Goal: Task Accomplishment & Management: Complete application form

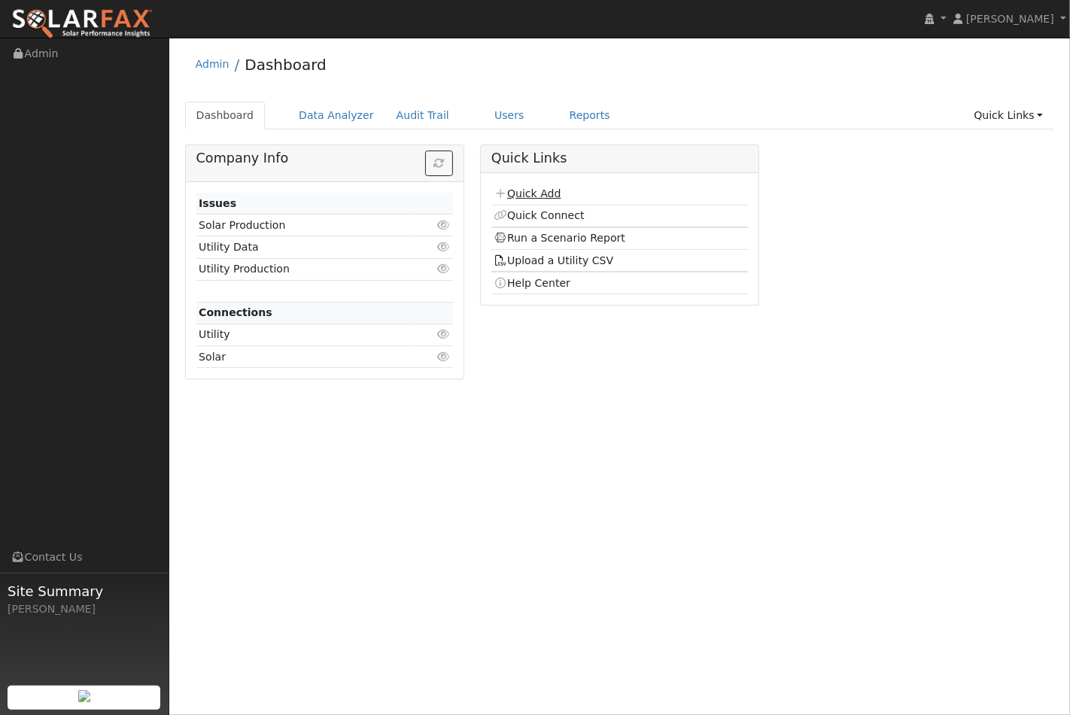
click at [533, 196] on link "Quick Add" at bounding box center [527, 193] width 67 height 12
click at [483, 118] on link "Users" at bounding box center [509, 116] width 53 height 28
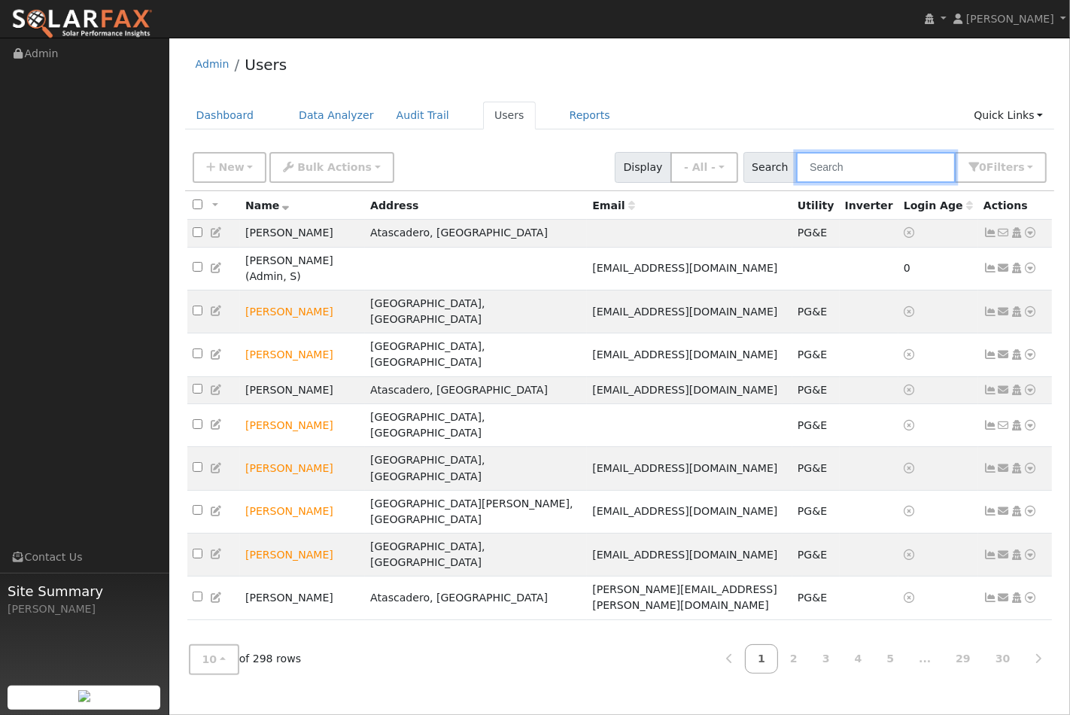
click at [843, 163] on input "text" at bounding box center [876, 167] width 160 height 31
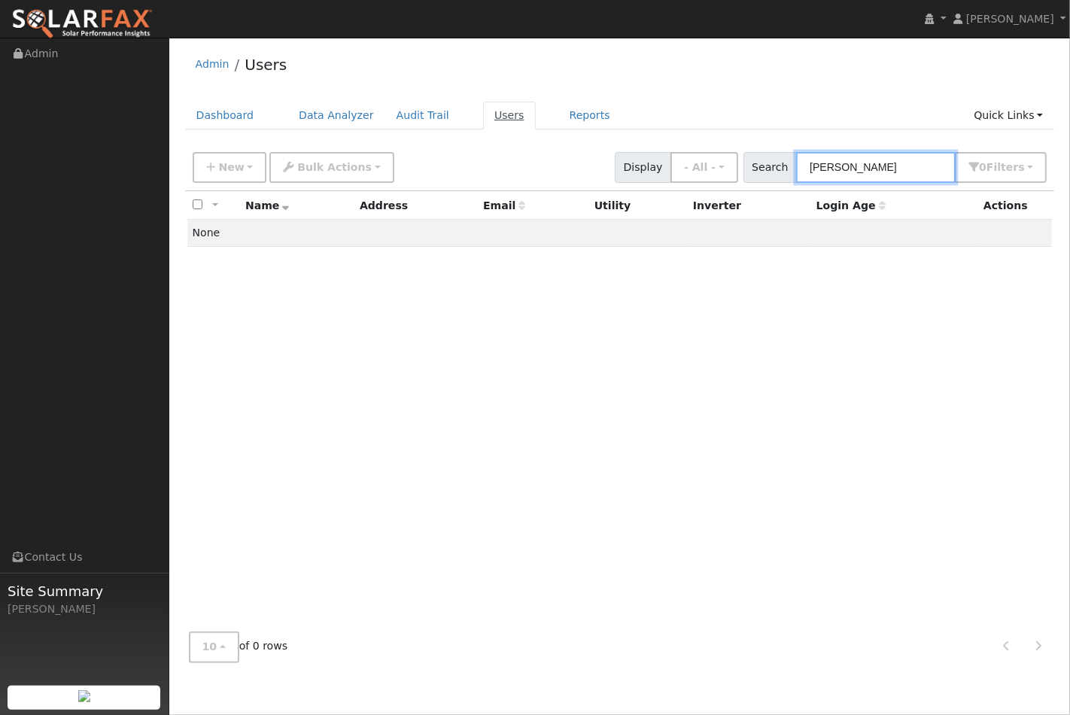
type input "cosio"
click at [483, 117] on link "Users" at bounding box center [509, 116] width 53 height 28
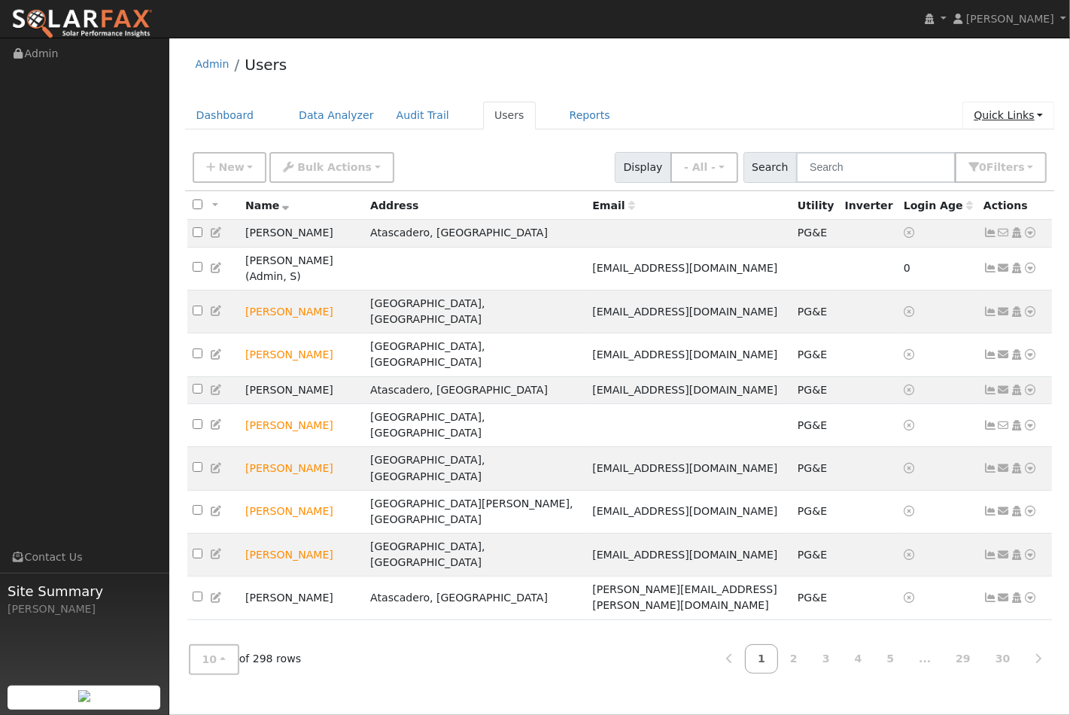
click at [1009, 118] on link "Quick Links" at bounding box center [1009, 116] width 92 height 28
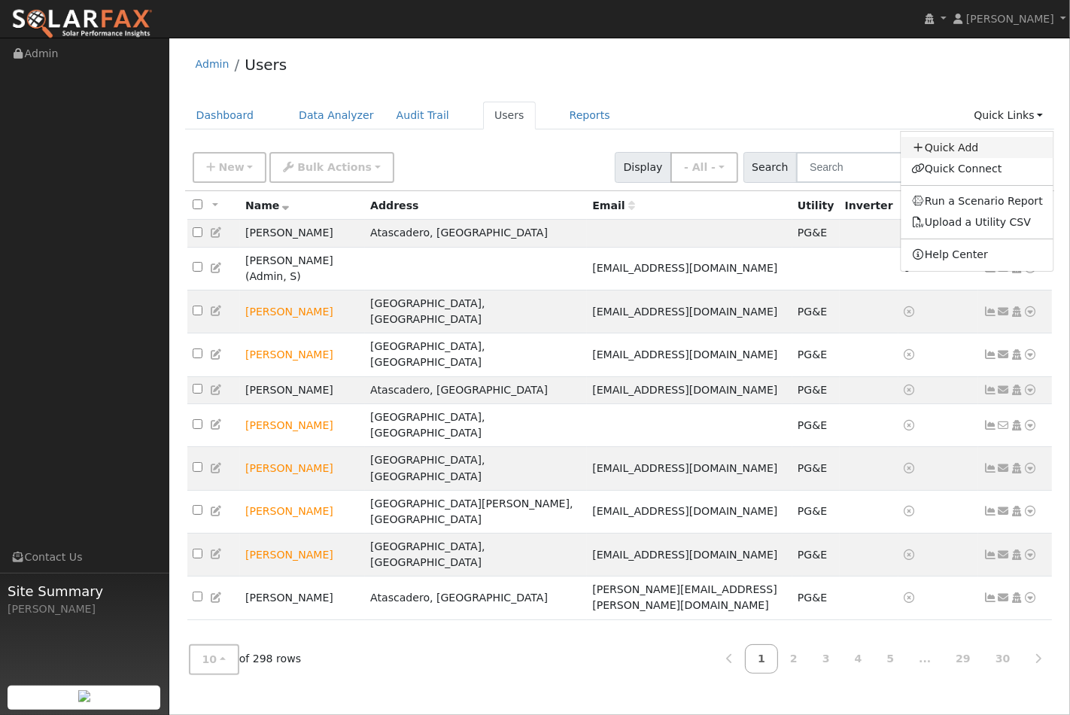
click at [967, 148] on link "Quick Add" at bounding box center [977, 147] width 153 height 21
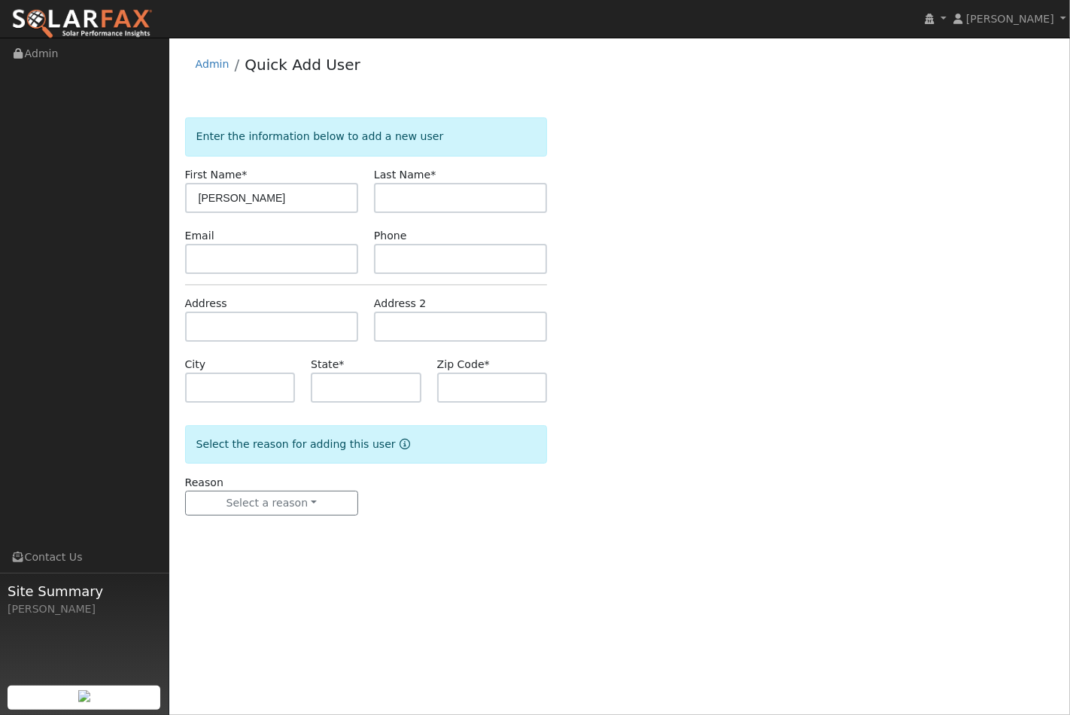
type input "[PERSON_NAME]"
click at [227, 258] on input "text" at bounding box center [271, 259] width 173 height 30
click at [215, 319] on input "text" at bounding box center [271, 327] width 173 height 30
paste input "949 Jacqueline Pl, Nipomo, CA 93444, USA"
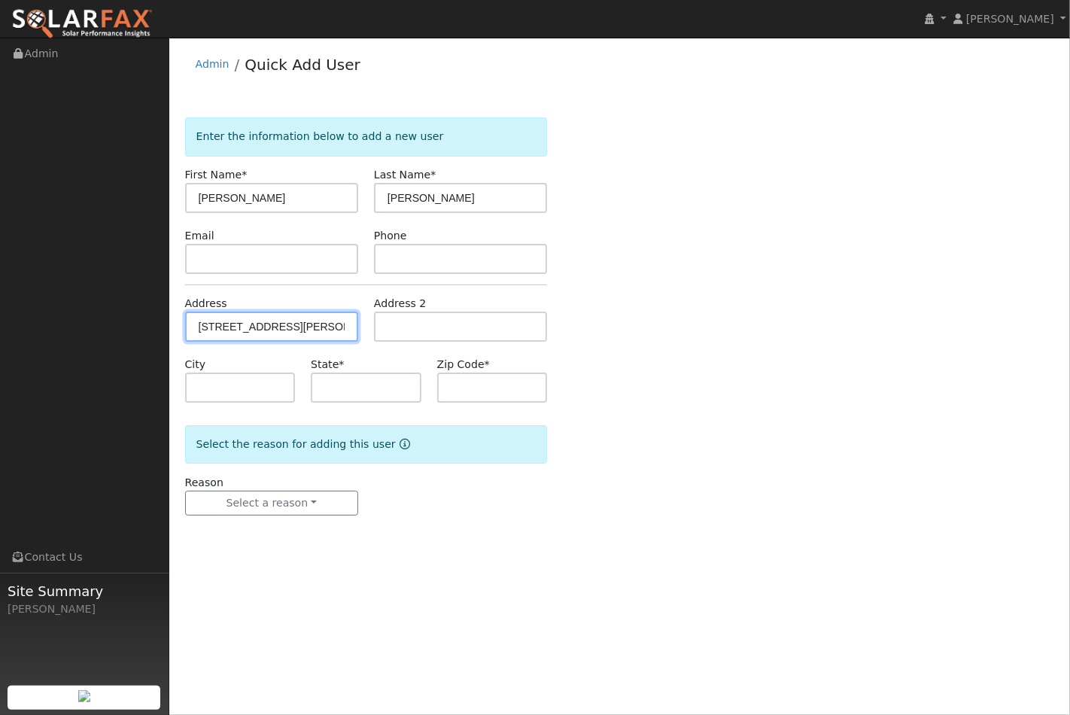
scroll to position [0, 58]
type input "949 Jacqueline Place"
type input "Nipomo"
type input "CA"
type input "93444"
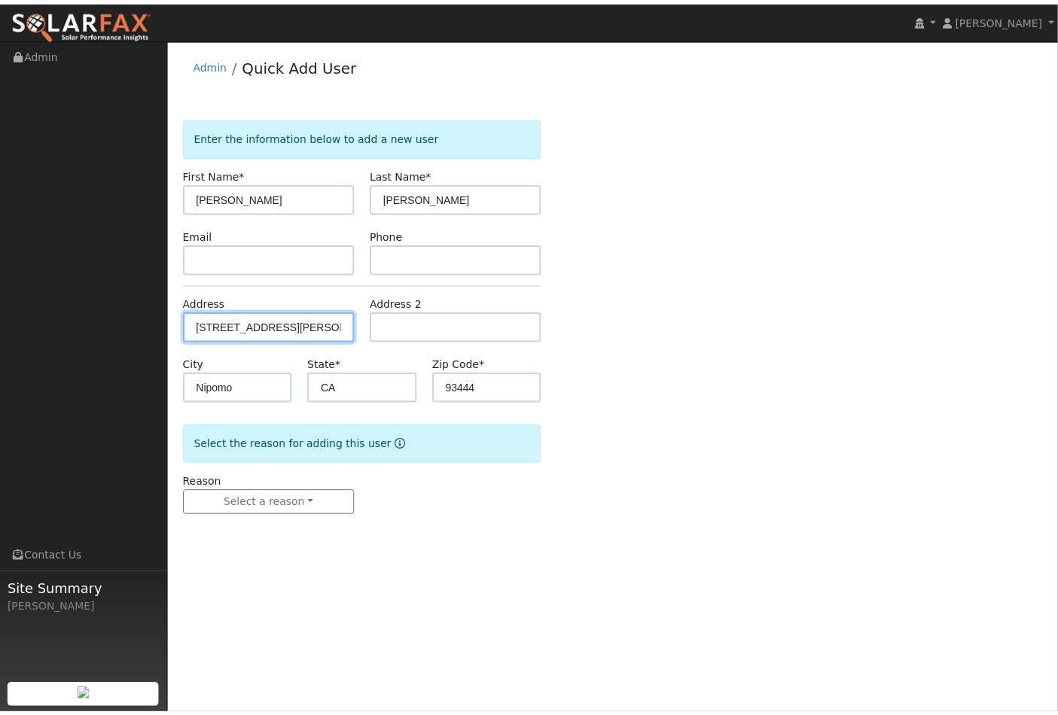
scroll to position [0, 0]
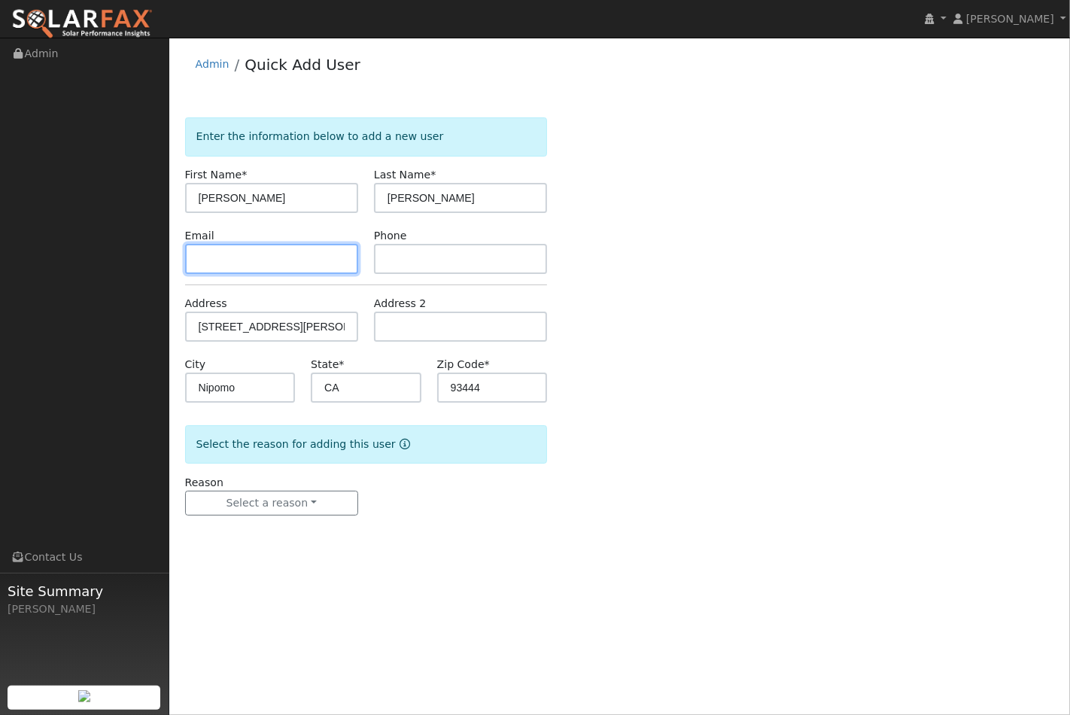
click at [202, 268] on input "text" at bounding box center [271, 259] width 173 height 30
paste input "jcosio16@gmail.com"
type input "jcosio16@gmail.com"
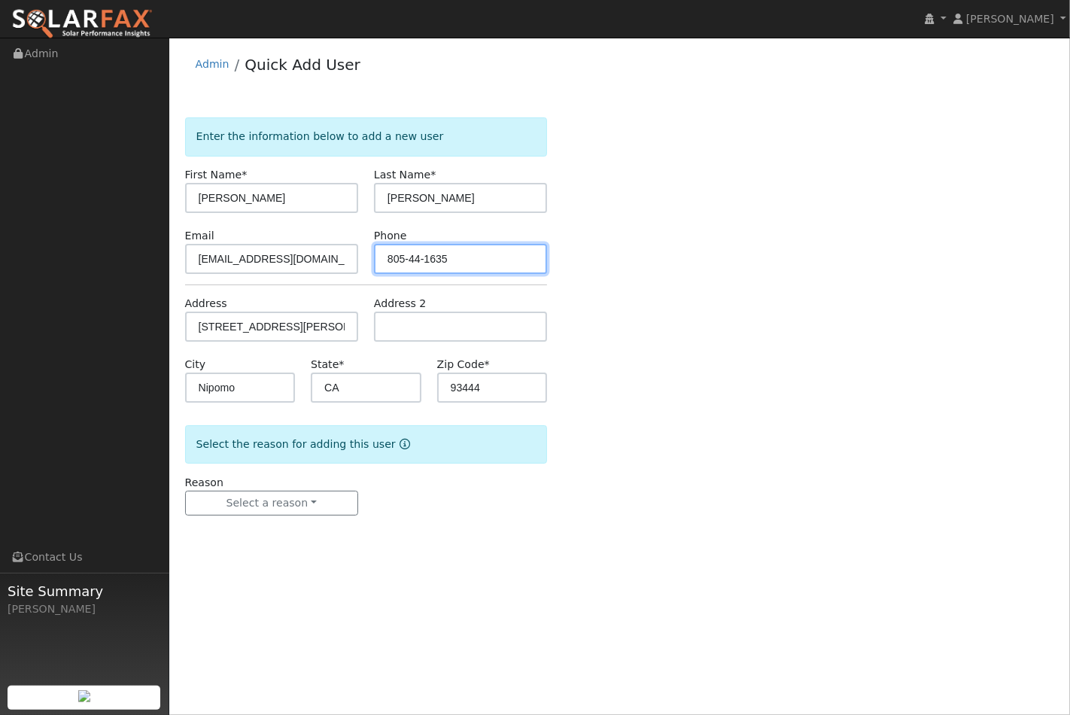
click at [419, 262] on input "805-44-1635" at bounding box center [460, 259] width 173 height 30
type input "805-440-1635"
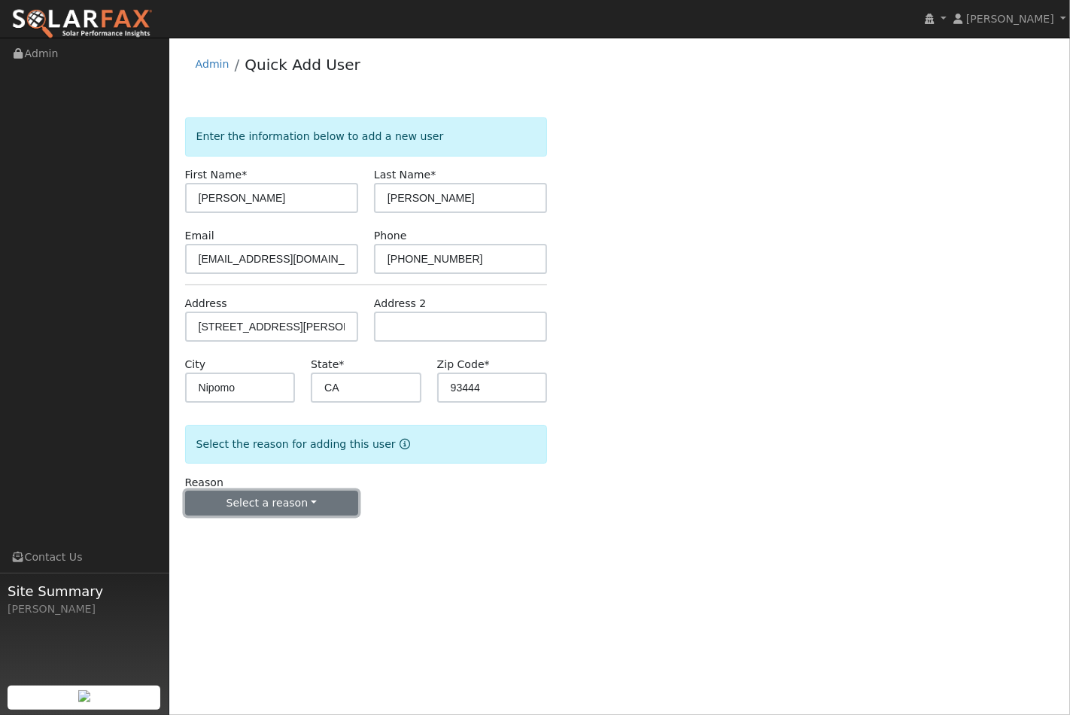
click at [295, 509] on button "Select a reason" at bounding box center [271, 504] width 173 height 26
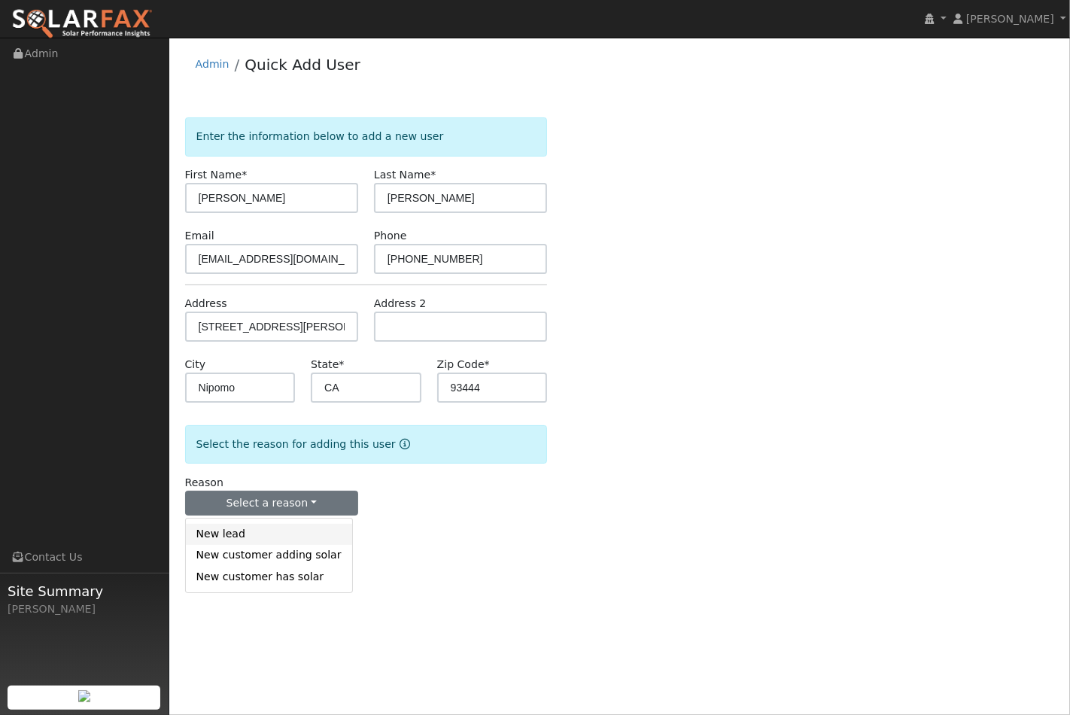
click at [276, 532] on link "New lead" at bounding box center [269, 534] width 166 height 21
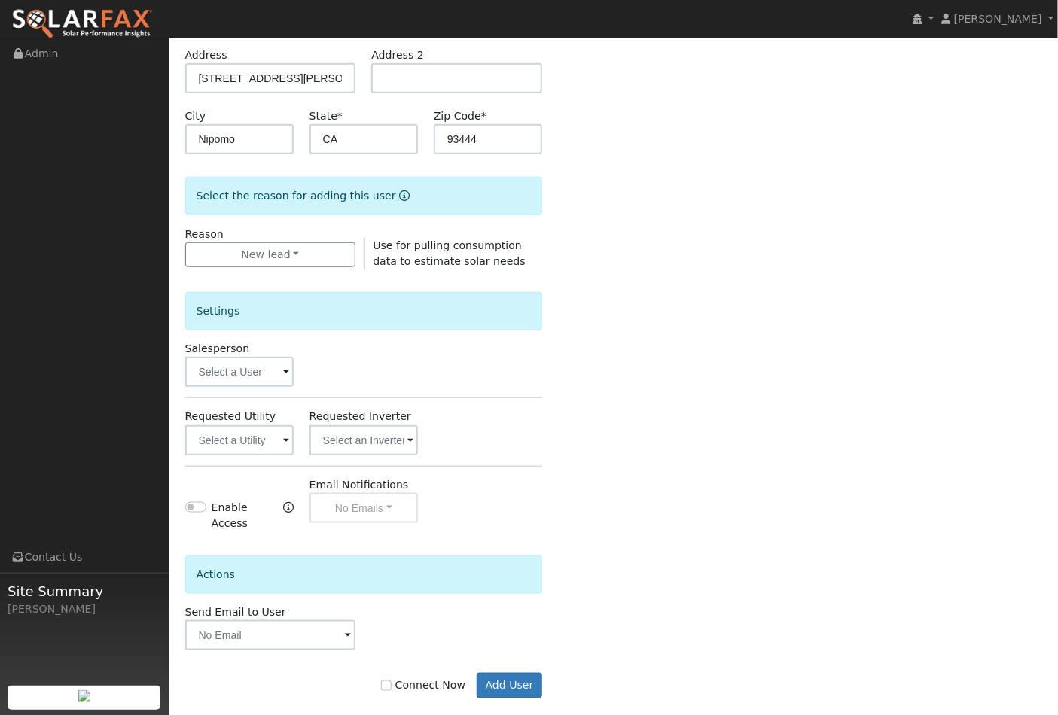
scroll to position [260, 0]
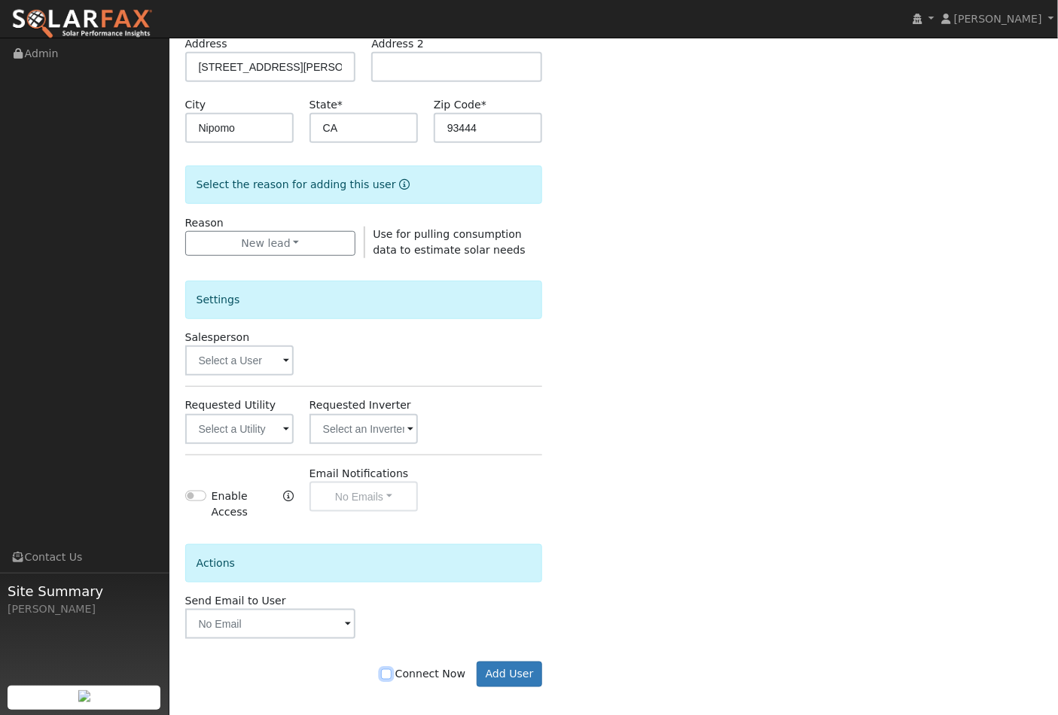
click at [391, 669] on input "Connect Now" at bounding box center [386, 674] width 11 height 11
checkbox input "true"
click at [507, 662] on button "Add User" at bounding box center [509, 675] width 65 height 26
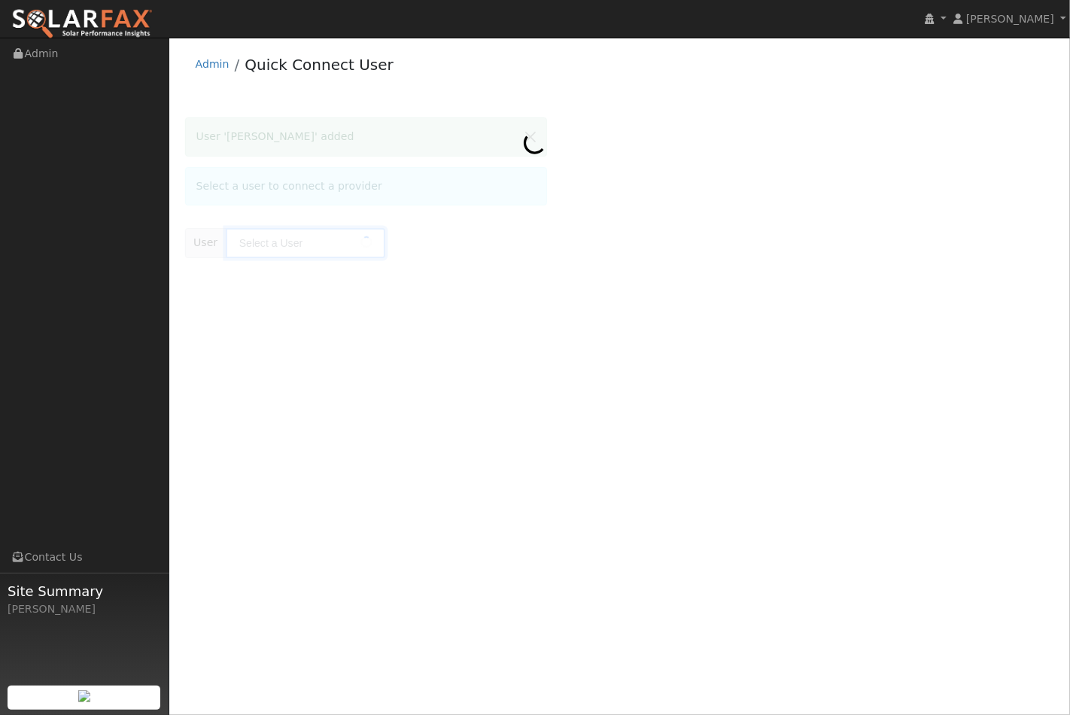
type input "Jose Cosio"
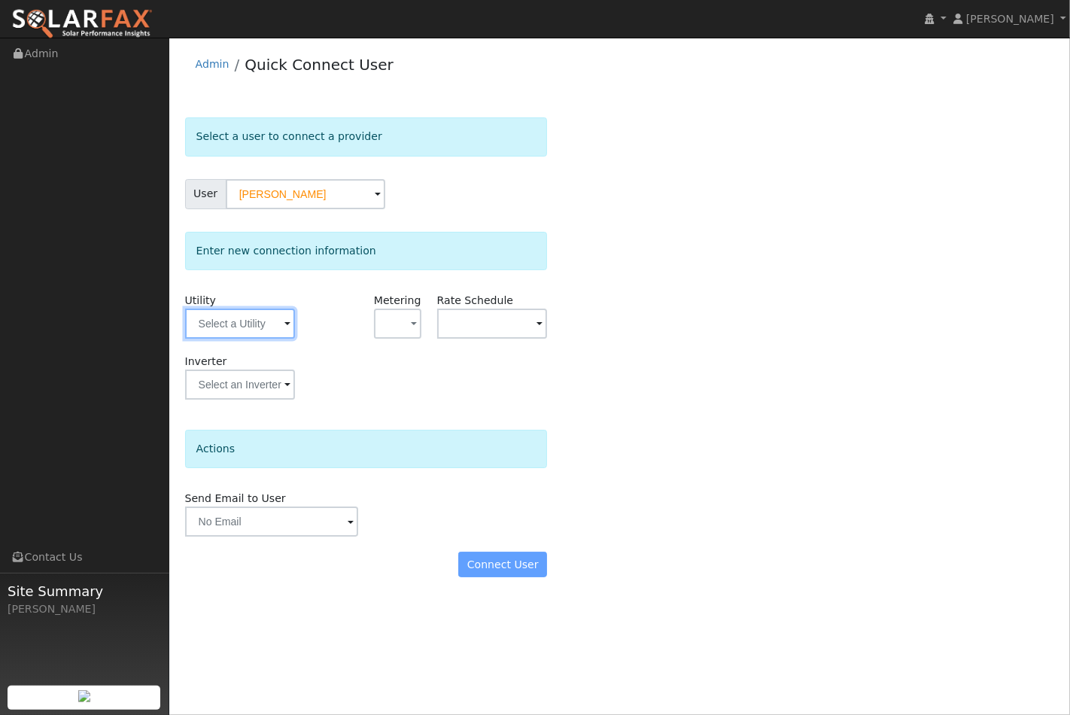
click at [281, 321] on input "text" at bounding box center [240, 324] width 110 height 30
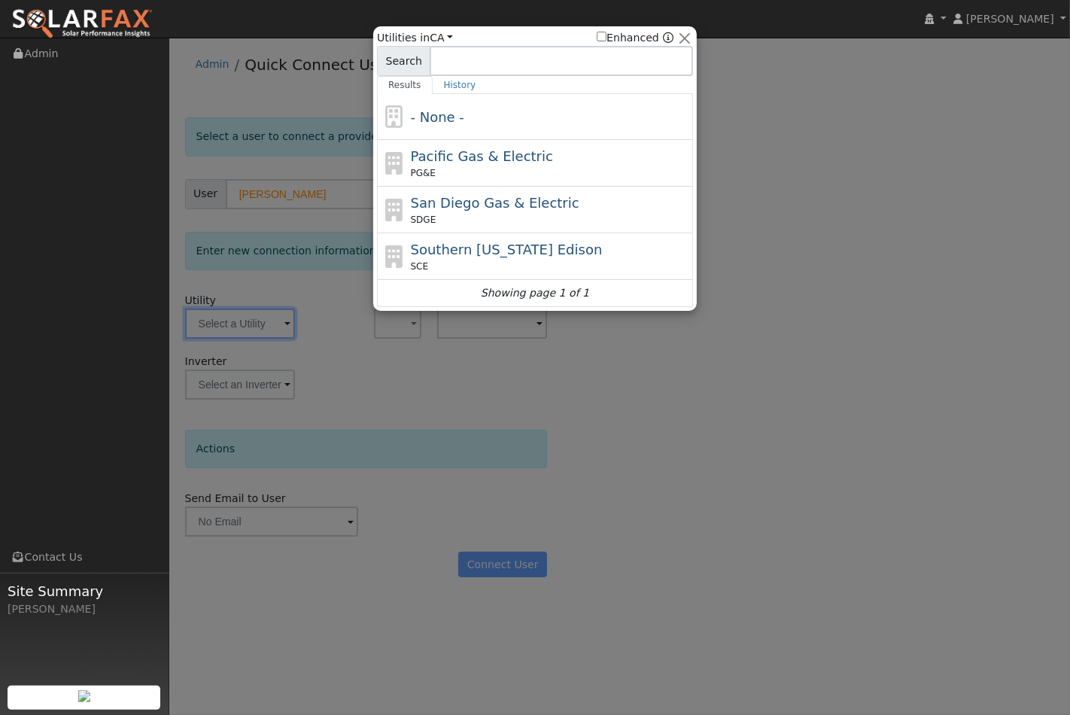
click at [464, 166] on div "Pacific Gas & Electric PG&E" at bounding box center [550, 163] width 279 height 34
type input "PG&E"
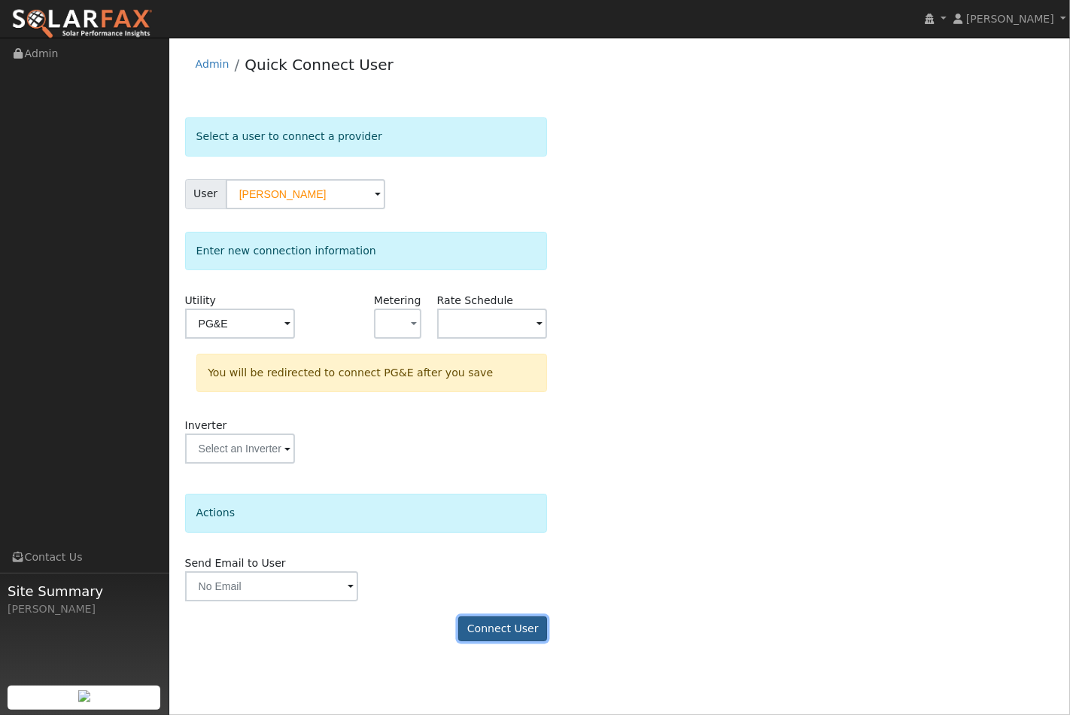
click at [512, 631] on button "Connect User" at bounding box center [502, 630] width 89 height 26
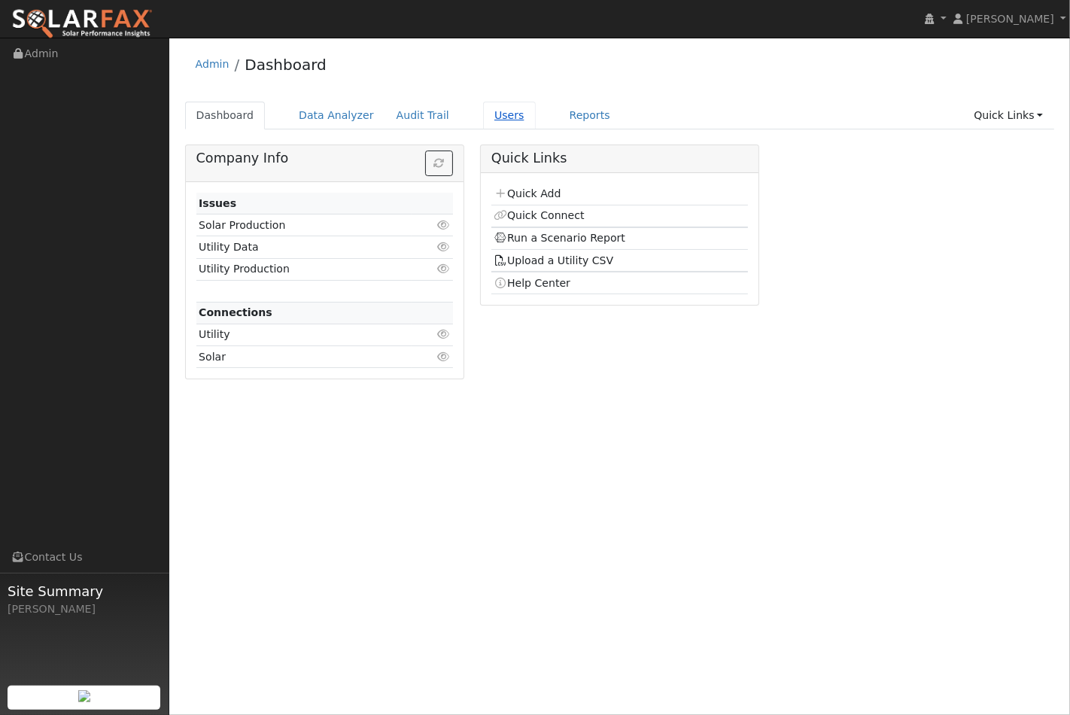
click at [486, 114] on link "Users" at bounding box center [509, 116] width 53 height 28
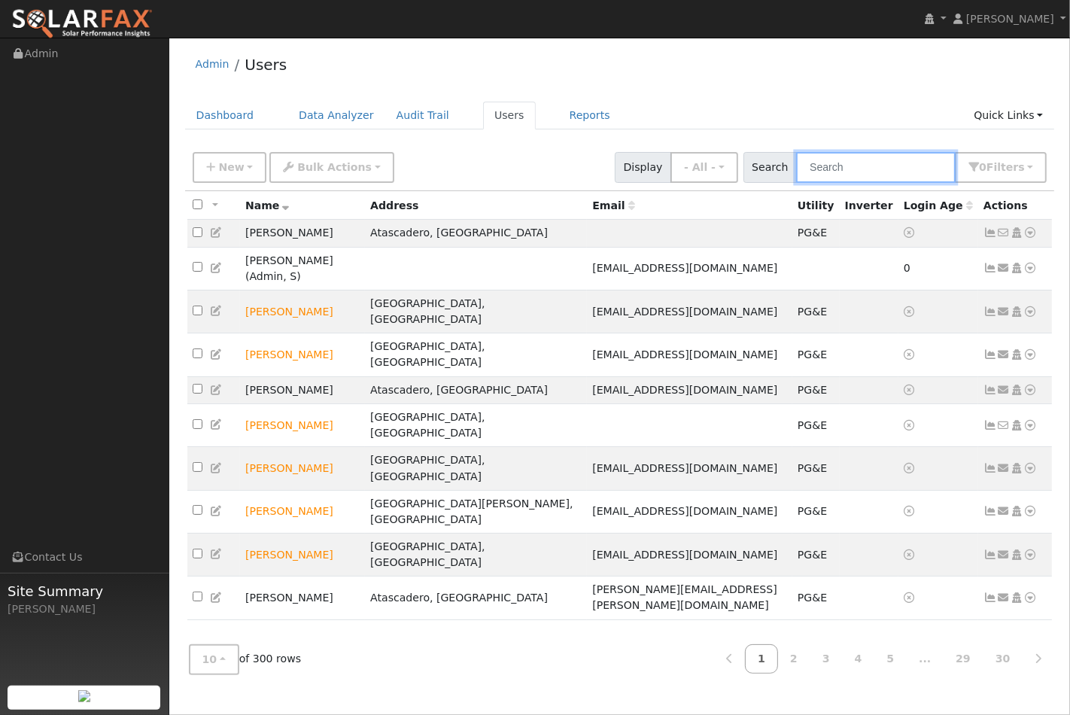
click at [870, 164] on input "text" at bounding box center [876, 167] width 160 height 31
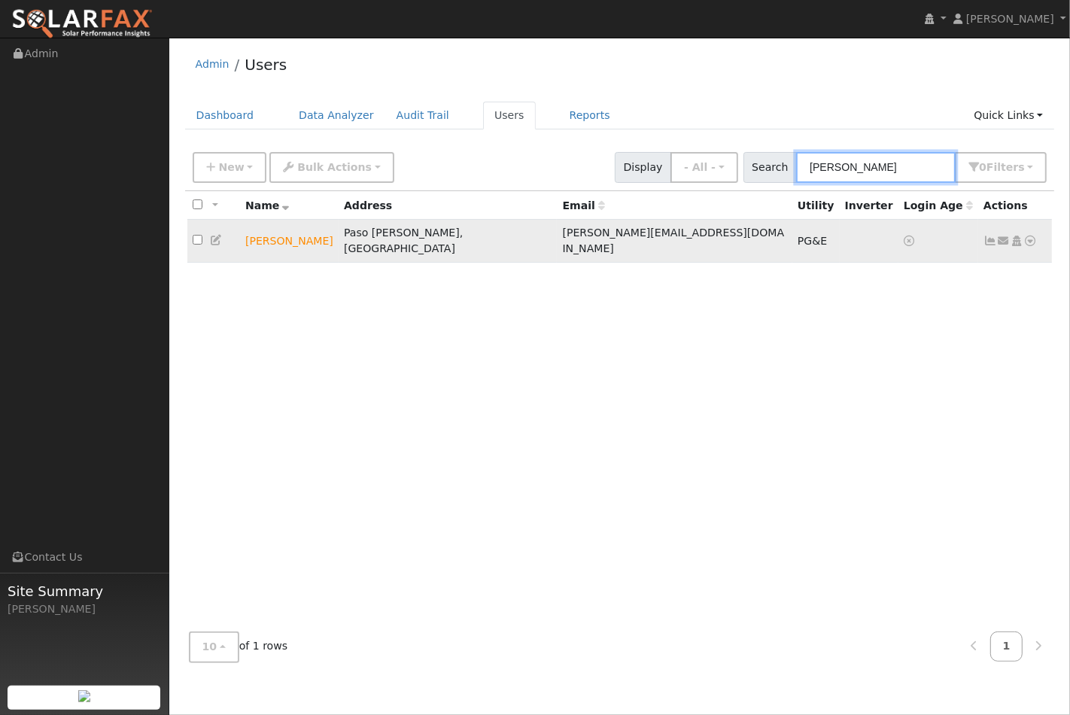
type input "[PERSON_NAME]"
click at [1032, 236] on icon at bounding box center [1032, 241] width 14 height 11
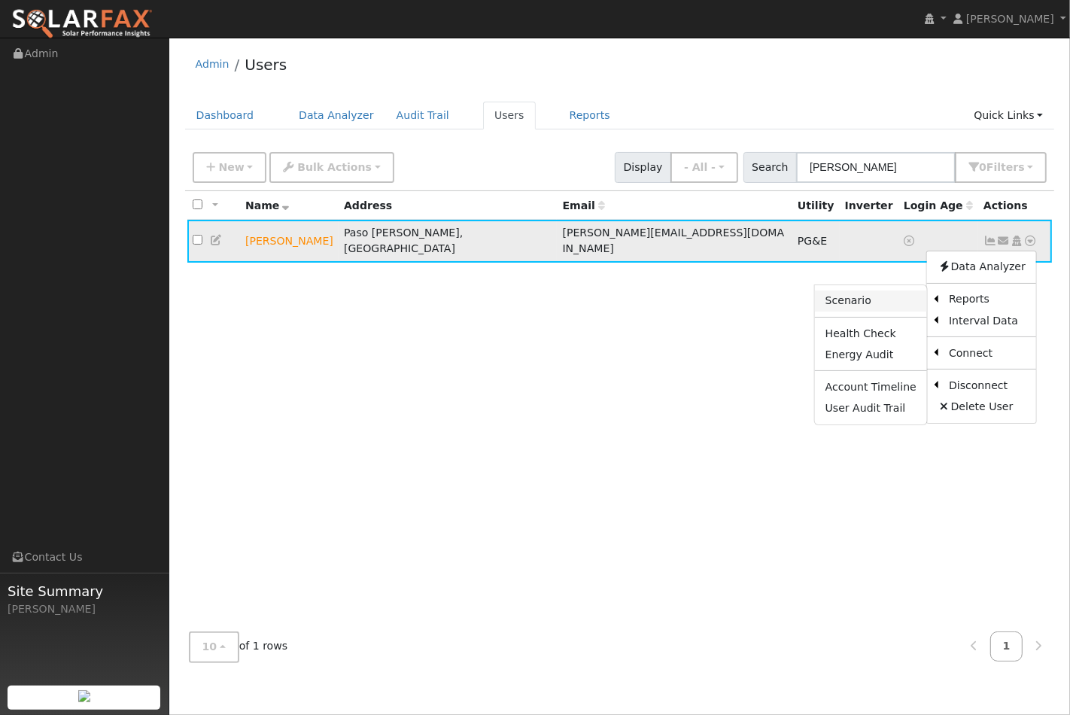
click at [862, 296] on link "Scenario" at bounding box center [871, 301] width 112 height 21
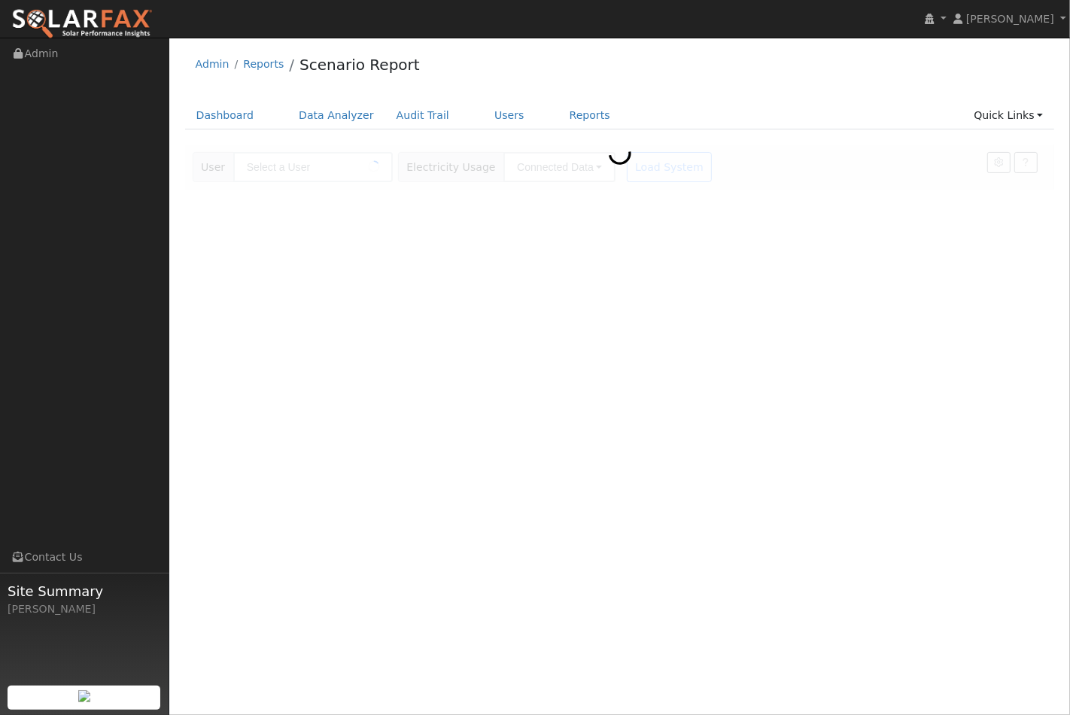
type input "Saxton Pope"
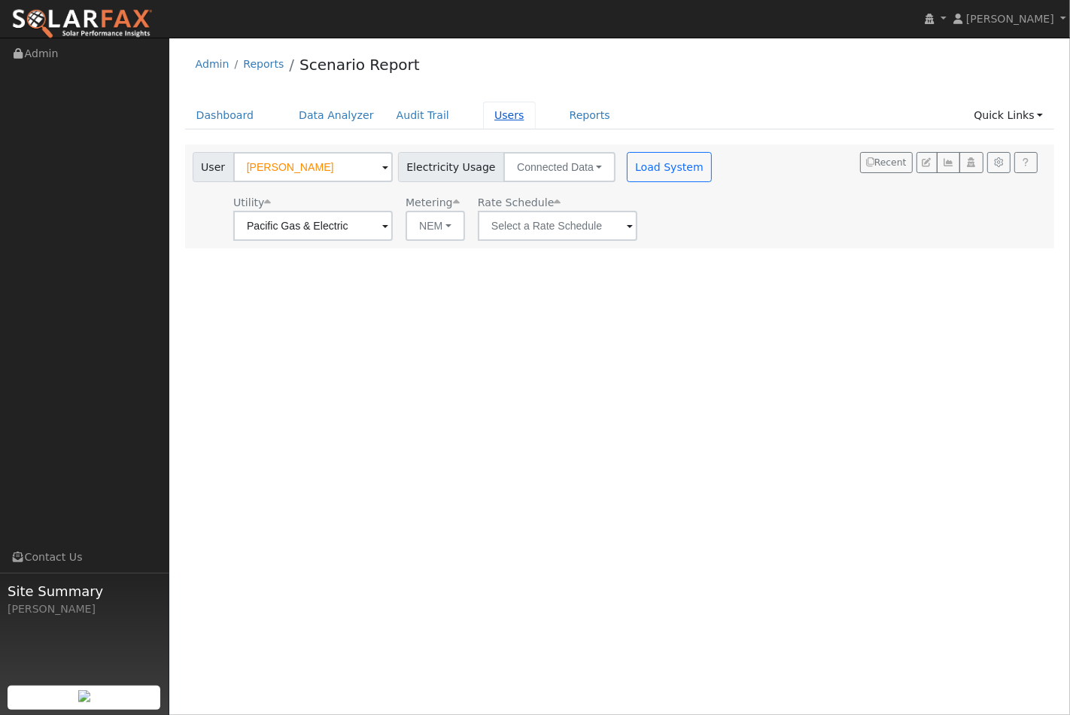
click at [486, 117] on link "Users" at bounding box center [509, 116] width 53 height 28
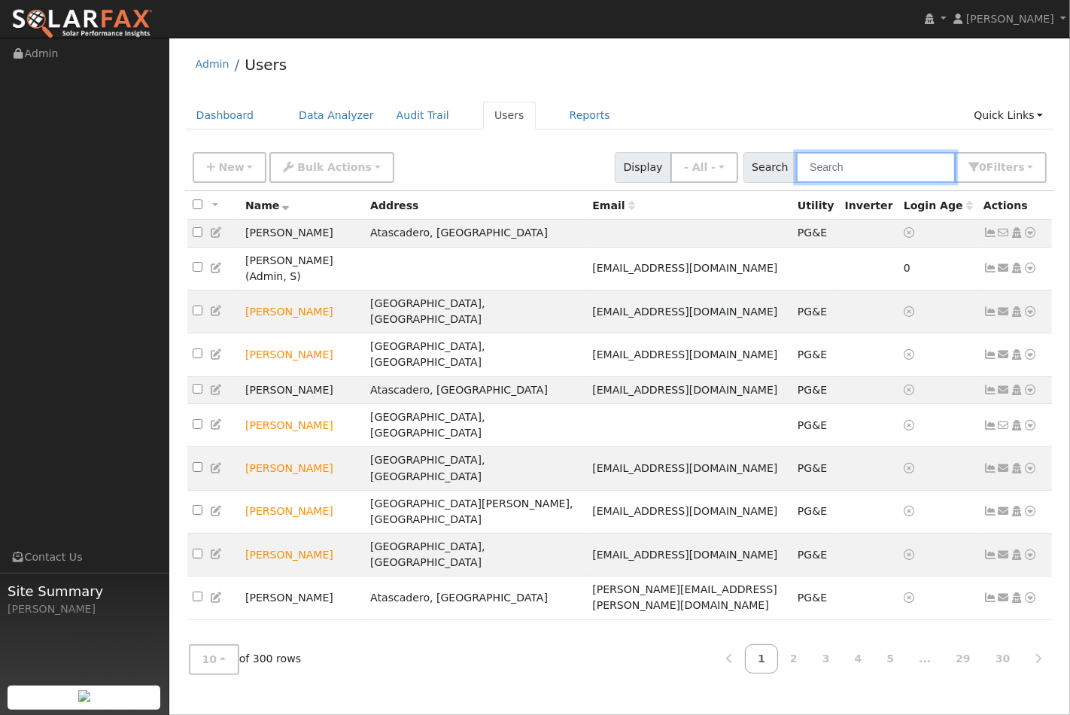
click at [867, 174] on input "text" at bounding box center [876, 167] width 160 height 31
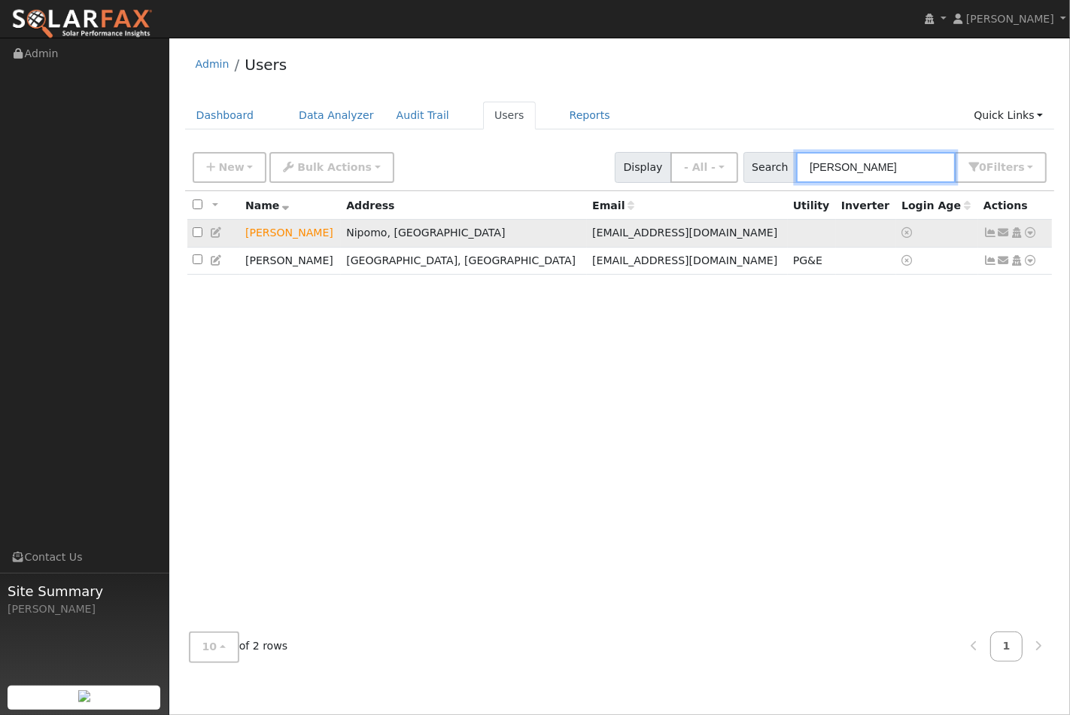
type input "[PERSON_NAME]"
click at [1031, 233] on icon at bounding box center [1032, 232] width 14 height 11
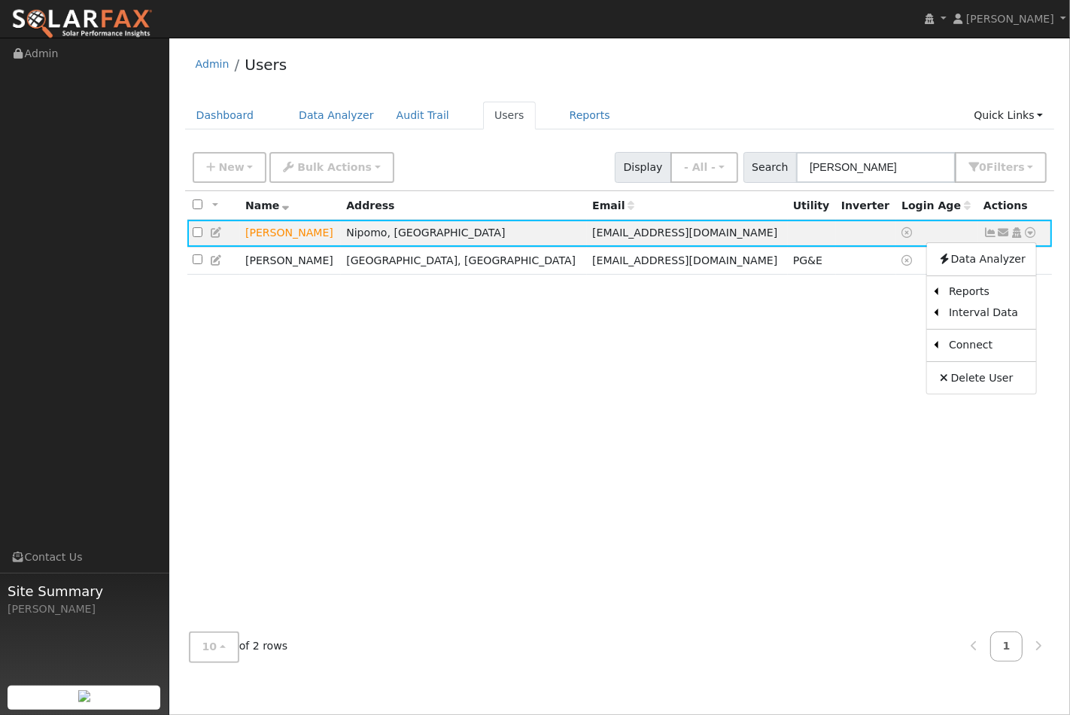
click at [808, 372] on div "All None All on page None on page Name Address Email Utility Inverter Login Age…" at bounding box center [620, 405] width 870 height 429
